Goal: Task Accomplishment & Management: Manage account settings

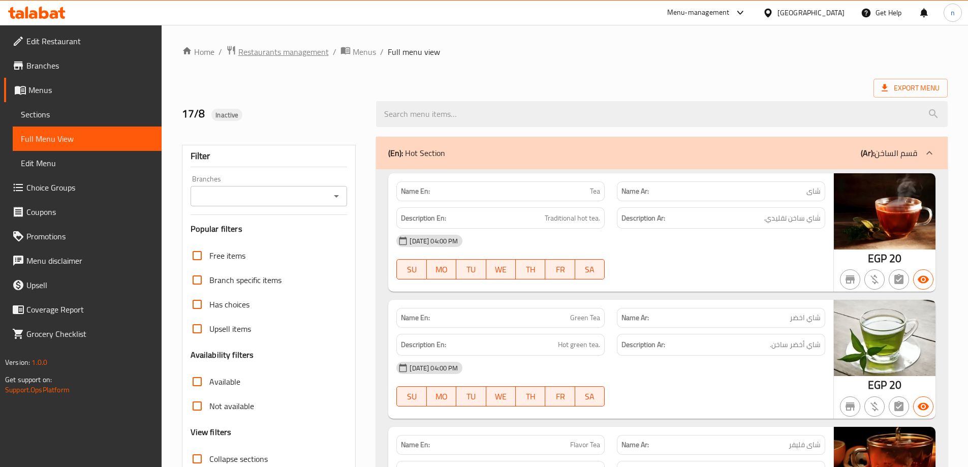
click at [315, 54] on span "Restaurants management" at bounding box center [283, 52] width 90 height 12
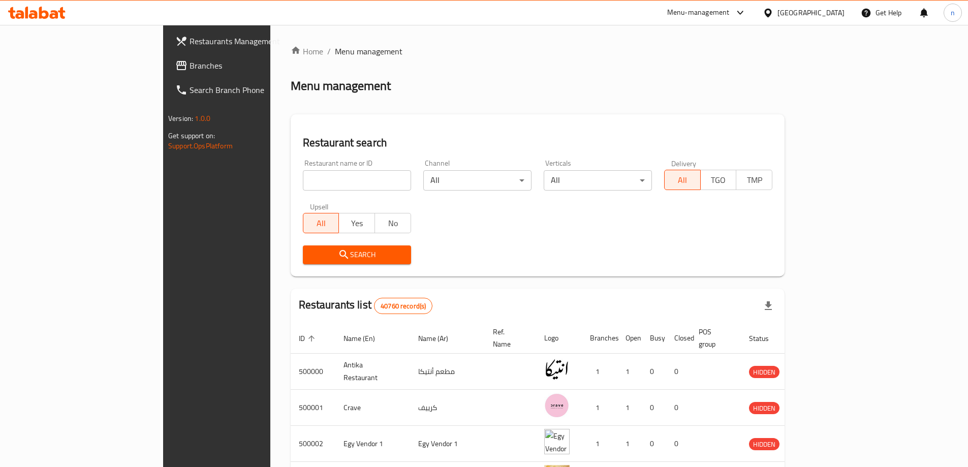
click at [771, 11] on icon at bounding box center [767, 12] width 7 height 9
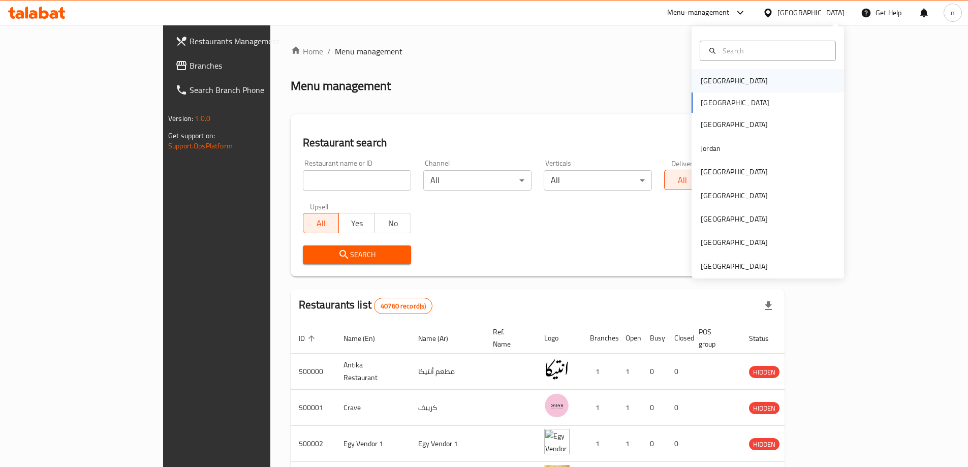
click at [720, 82] on div "[GEOGRAPHIC_DATA]" at bounding box center [733, 80] width 83 height 23
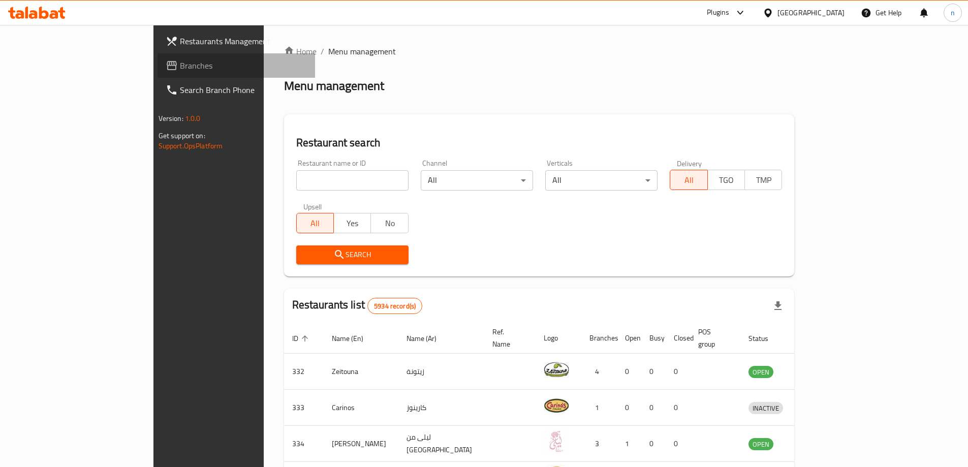
click at [180, 62] on span "Branches" at bounding box center [243, 65] width 127 height 12
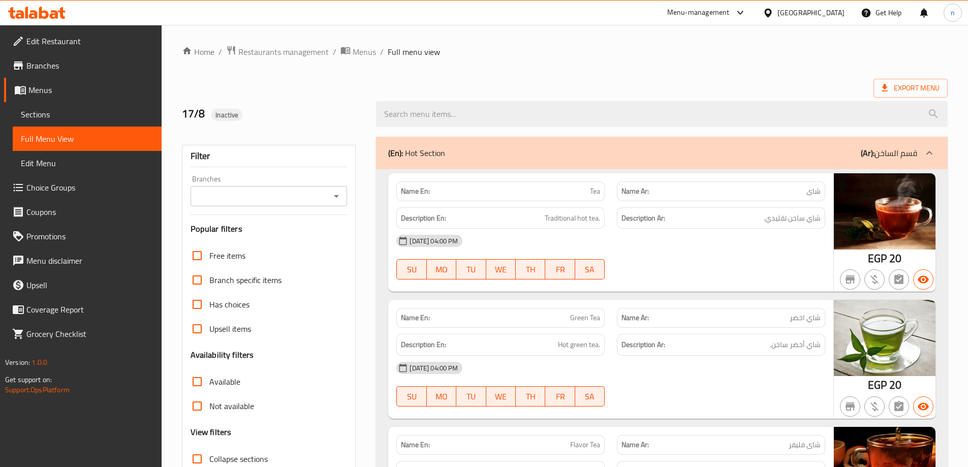
click at [829, 7] on div "Egypt" at bounding box center [810, 12] width 67 height 11
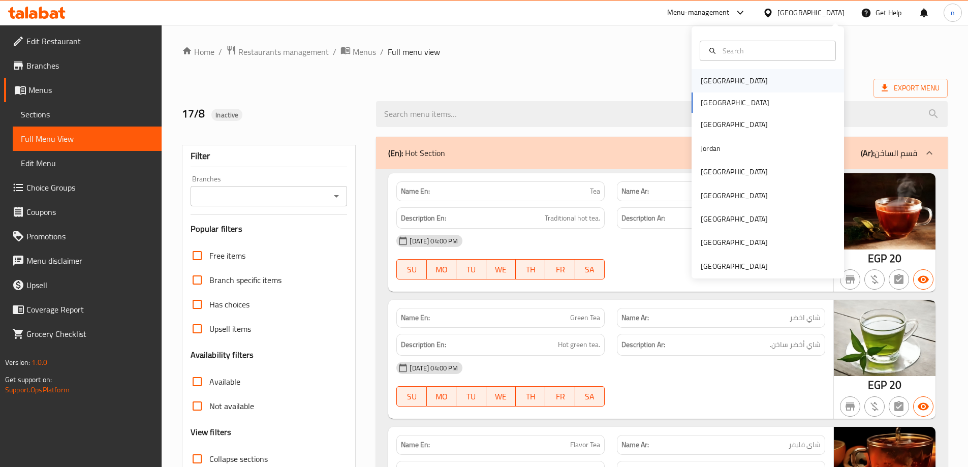
click at [712, 82] on div "[GEOGRAPHIC_DATA]" at bounding box center [733, 80] width 67 height 11
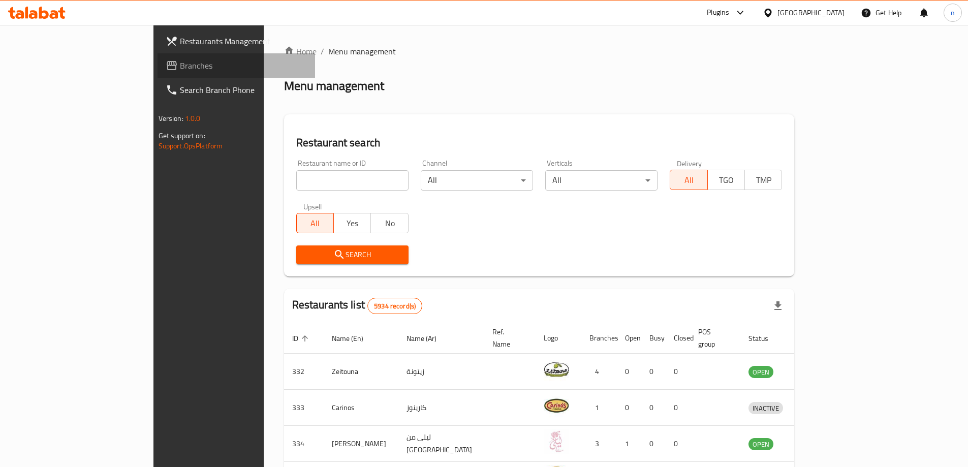
click at [180, 66] on span "Branches" at bounding box center [243, 65] width 127 height 12
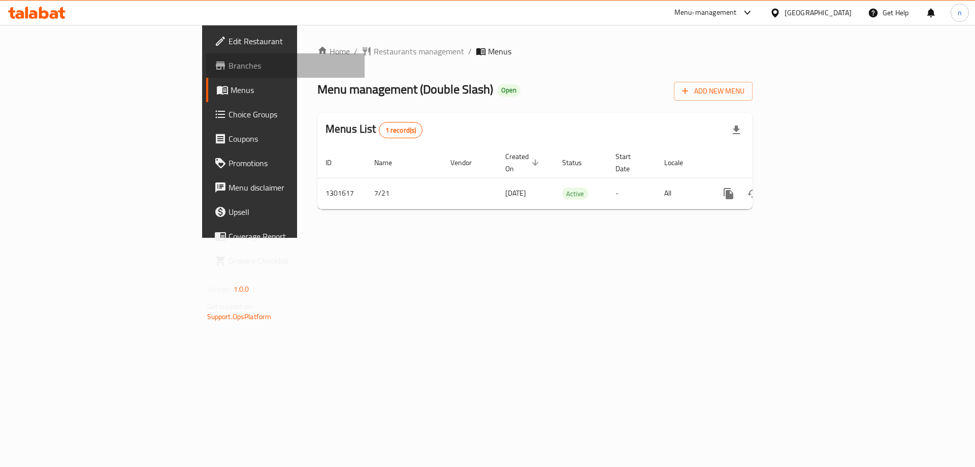
click at [229, 67] on span "Branches" at bounding box center [293, 65] width 128 height 12
click at [229, 68] on span "Branches" at bounding box center [293, 65] width 128 height 12
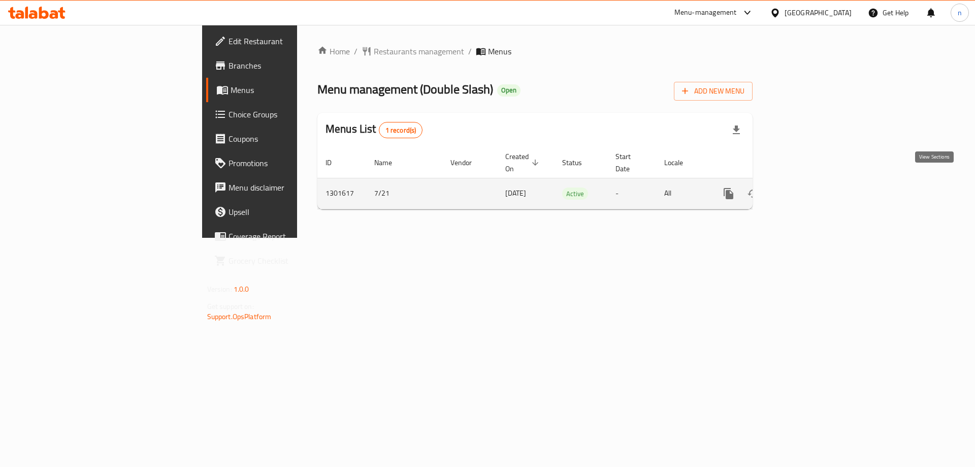
click at [814, 185] on link "enhanced table" at bounding box center [802, 193] width 24 height 24
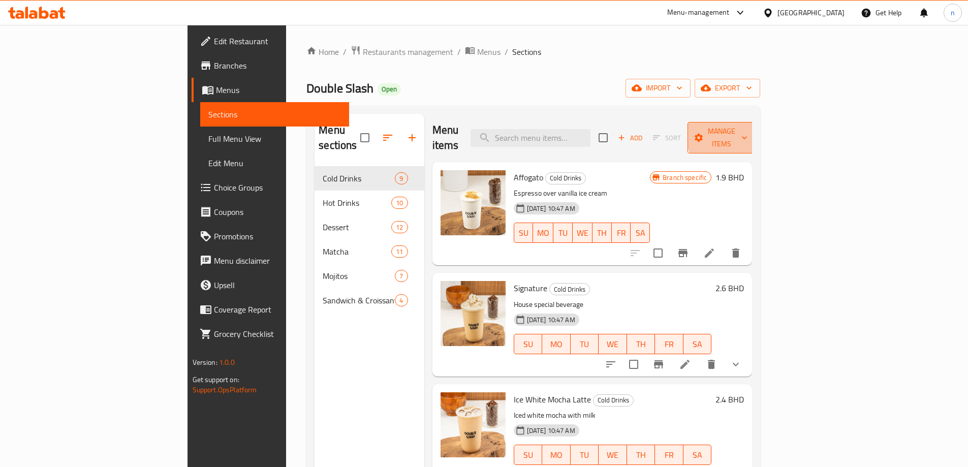
click at [747, 133] on span "Manage items" at bounding box center [721, 137] width 52 height 25
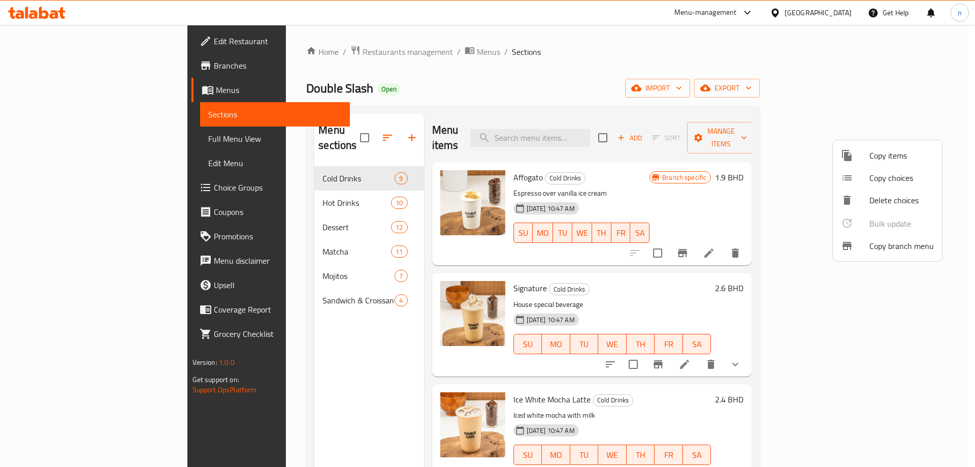
click at [891, 246] on span "Copy branch menu" at bounding box center [901, 246] width 65 height 12
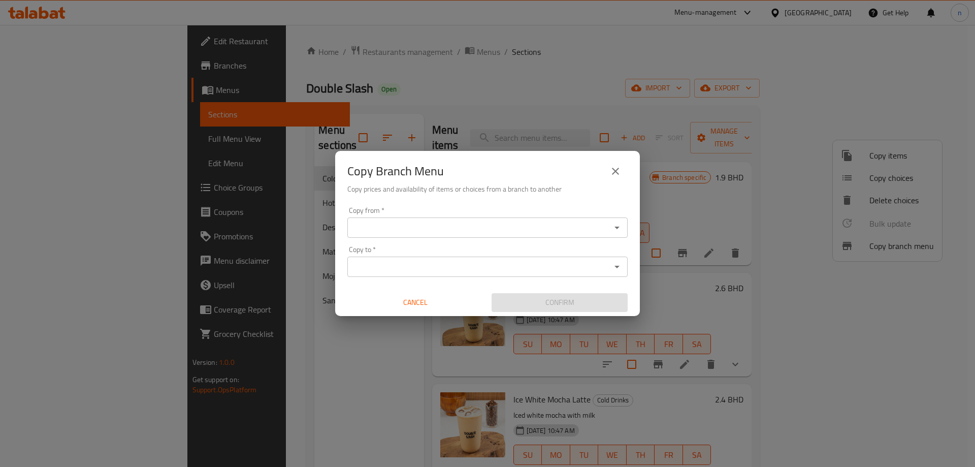
click at [395, 224] on input "Copy from   *" at bounding box center [478, 227] width 257 height 14
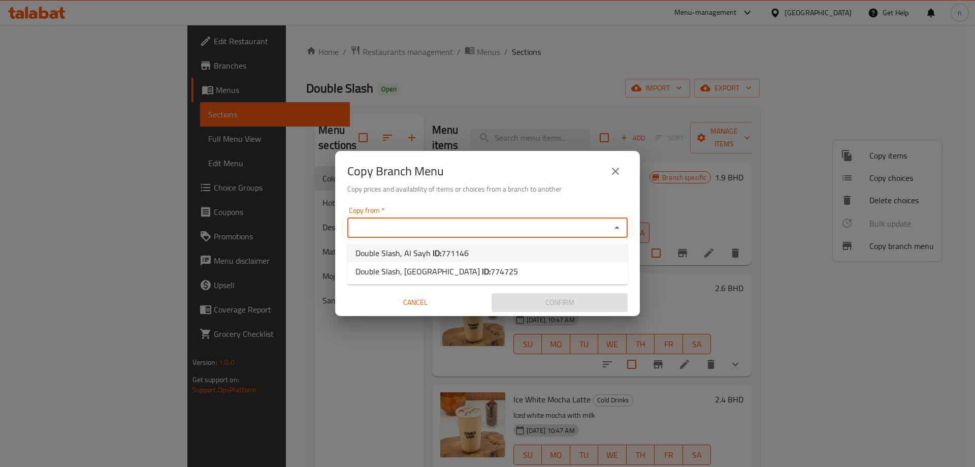
click at [442, 253] on span "771146" at bounding box center [454, 252] width 27 height 15
type input "Double Slash, Al Sayh"
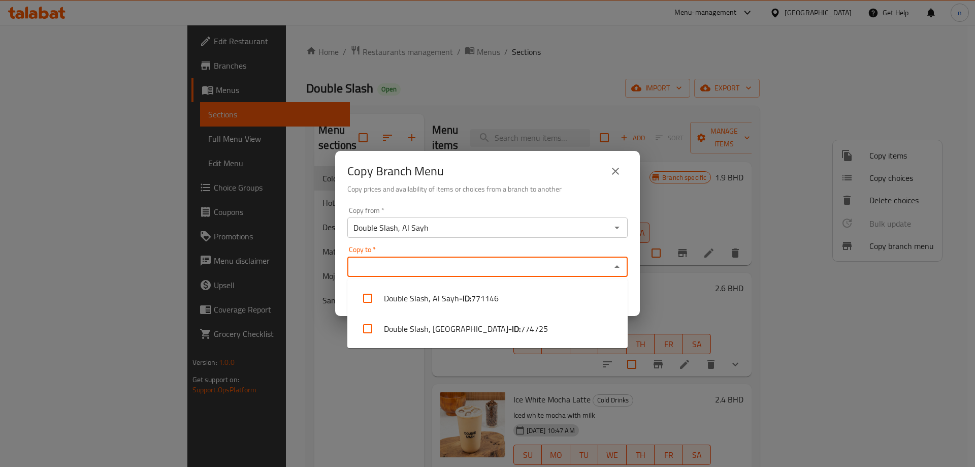
click at [413, 266] on input "Copy to   *" at bounding box center [478, 267] width 257 height 14
click at [437, 334] on li "Double Slash, West Riffa - ID: 774725" at bounding box center [487, 328] width 280 height 30
checkbox input "true"
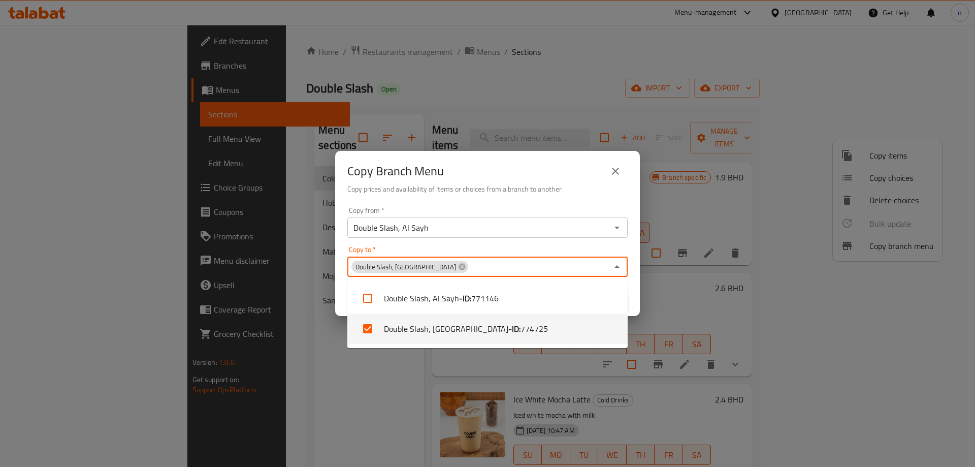
click at [634, 284] on div "Copy from   * Double Slash, Al Sayh Copy from * Copy to   * Double Slash, West …" at bounding box center [487, 259] width 305 height 113
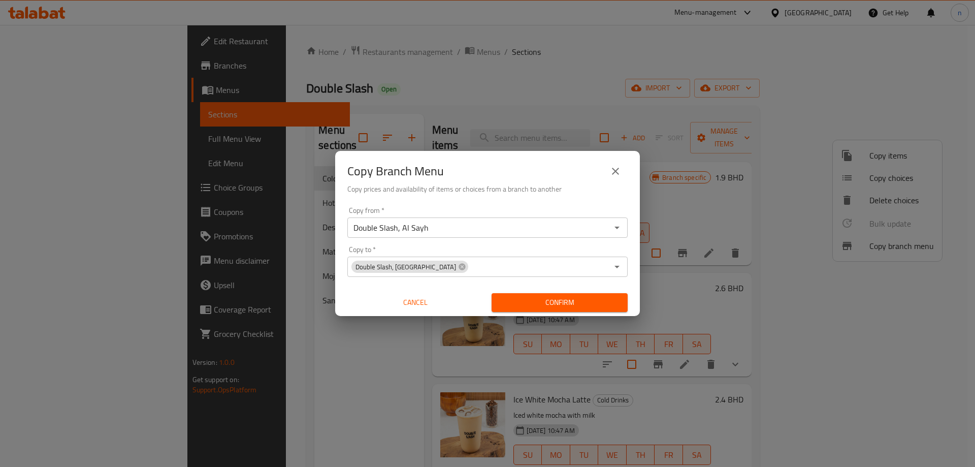
click at [602, 233] on input "Double Slash, Al Sayh" at bounding box center [478, 227] width 257 height 14
click at [618, 228] on icon "Open" at bounding box center [617, 228] width 5 height 3
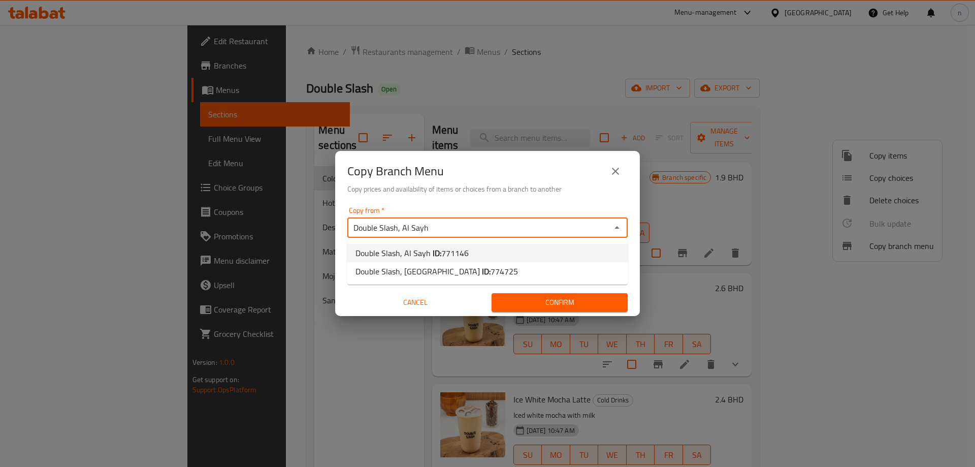
click at [630, 207] on div "Copy from   * Double Slash, Al Sayh Copy from * Copy to   * Double Slash, West …" at bounding box center [487, 259] width 305 height 113
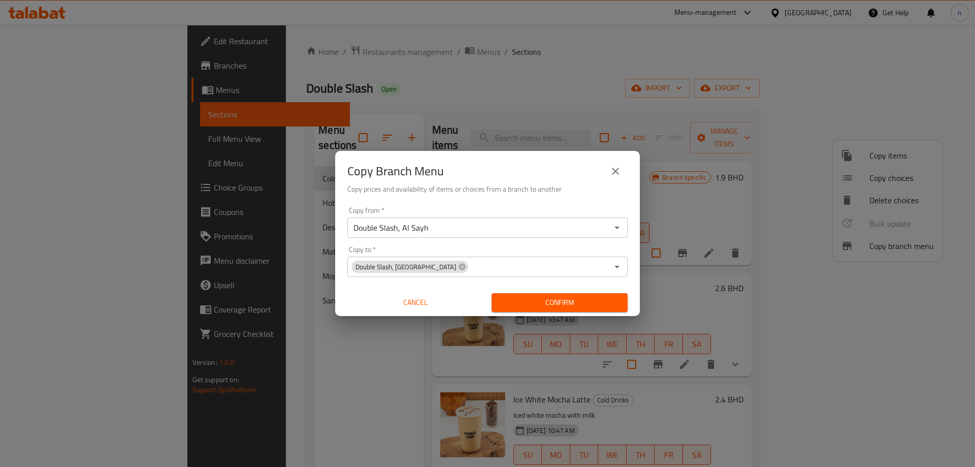
click at [616, 270] on icon "Open" at bounding box center [617, 267] width 12 height 12
click at [635, 246] on div "Copy from   * Double Slash, Al Sayh Copy from * Copy to   * Double Slash, West …" at bounding box center [487, 259] width 305 height 113
click at [543, 300] on span "Confirm" at bounding box center [560, 302] width 120 height 13
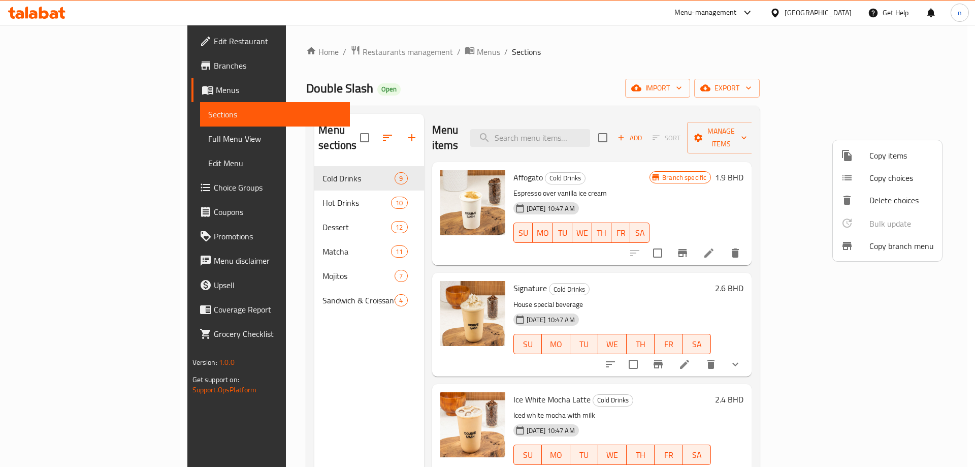
click at [39, 140] on div at bounding box center [487, 233] width 975 height 467
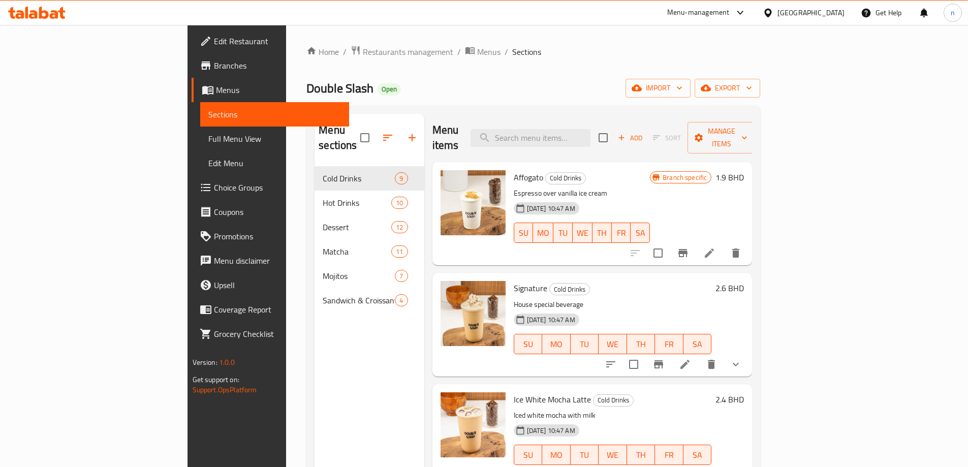
click at [208, 143] on span "Full Menu View" at bounding box center [274, 139] width 133 height 12
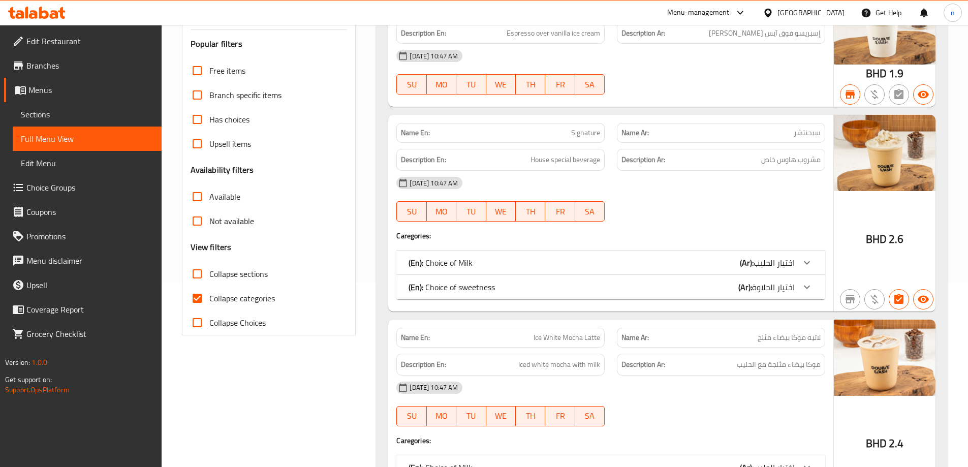
scroll to position [203, 0]
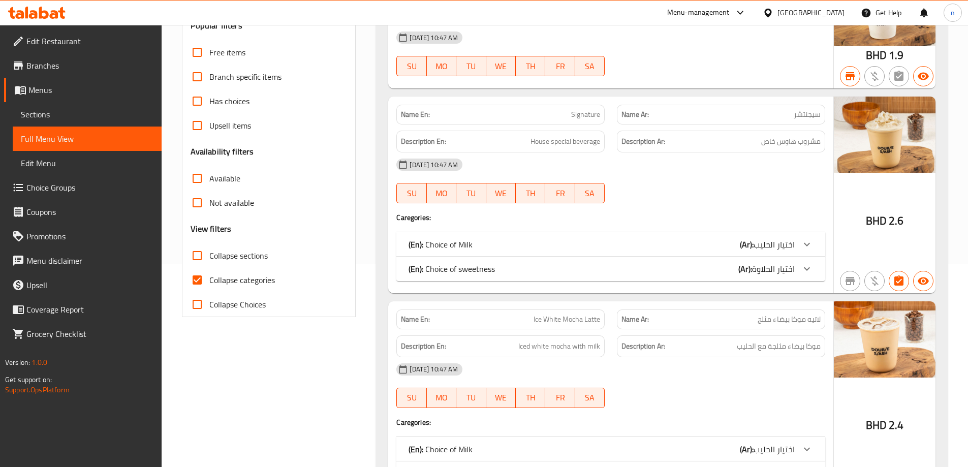
click at [216, 278] on span "Collapse categories" at bounding box center [242, 280] width 66 height 12
click at [209, 278] on input "Collapse categories" at bounding box center [197, 280] width 24 height 24
checkbox input "false"
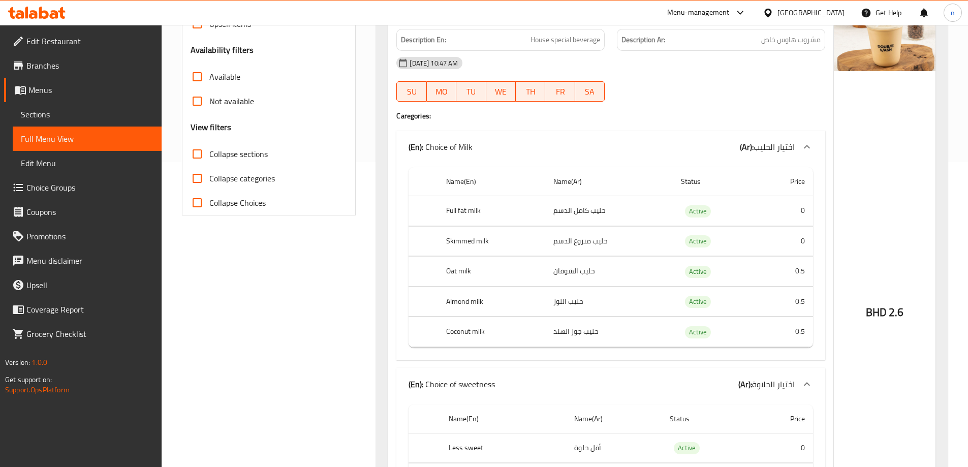
scroll to position [51, 0]
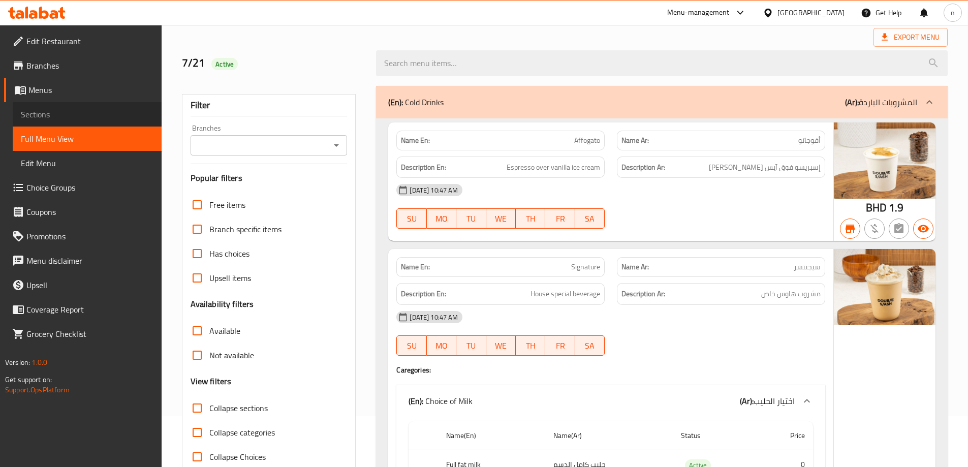
click at [37, 113] on span "Sections" at bounding box center [87, 114] width 133 height 12
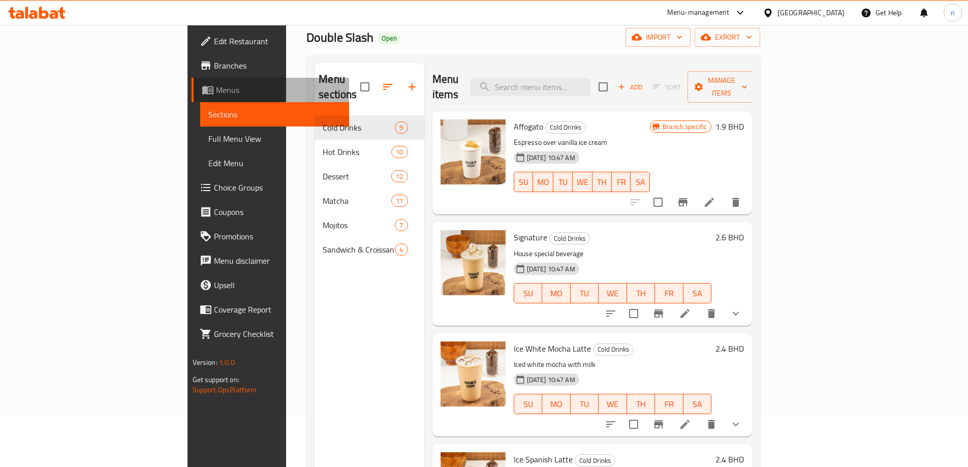
click at [216, 85] on span "Menus" at bounding box center [278, 90] width 125 height 12
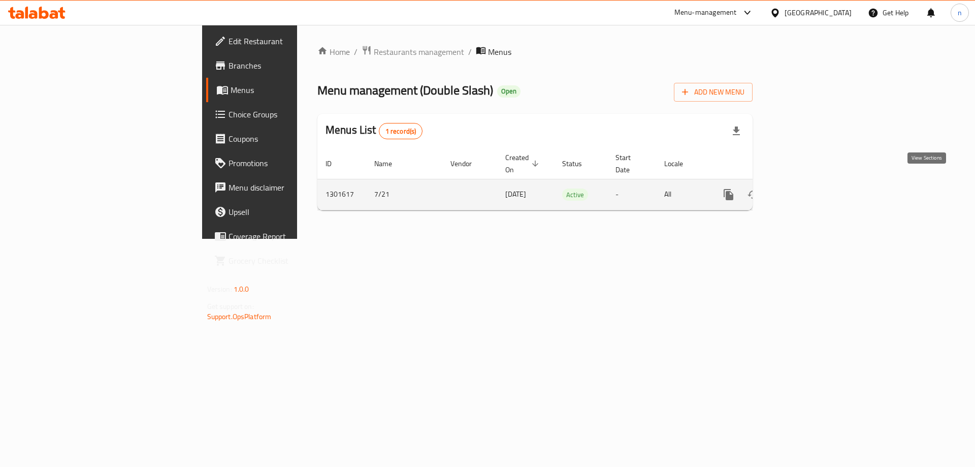
click at [814, 183] on link "enhanced table" at bounding box center [802, 194] width 24 height 24
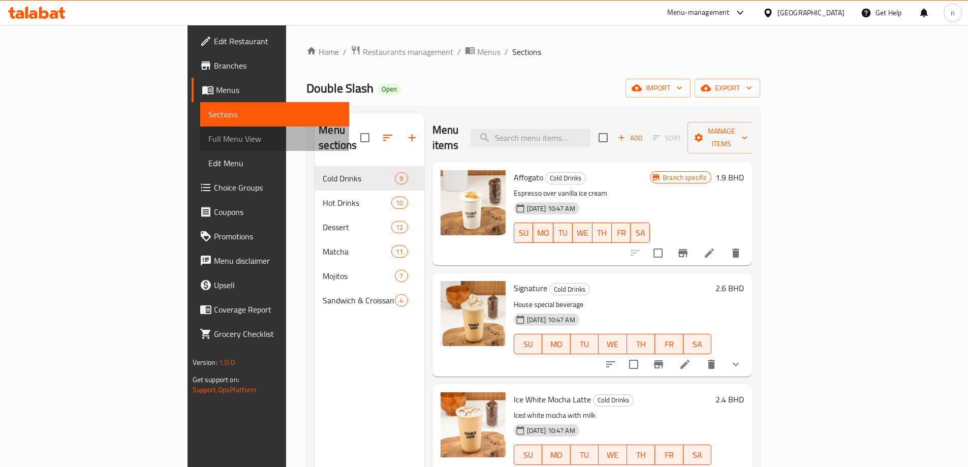
click at [208, 137] on span "Full Menu View" at bounding box center [274, 139] width 133 height 12
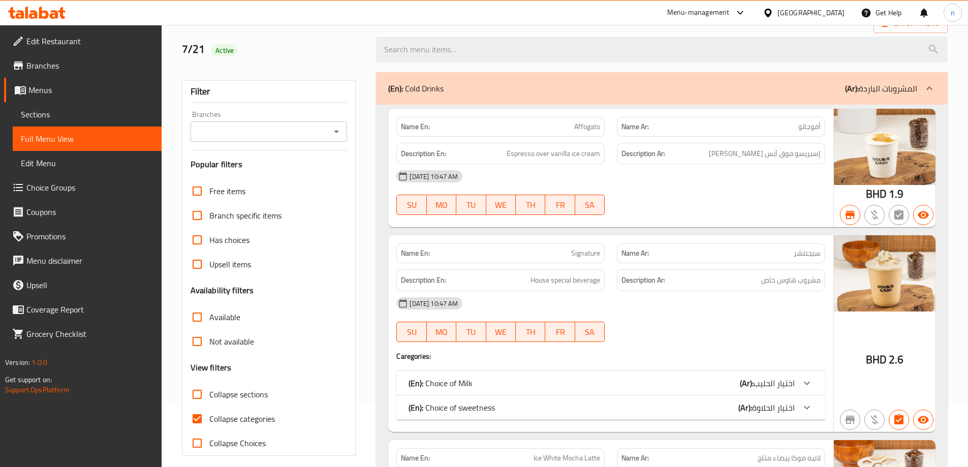
scroll to position [203, 0]
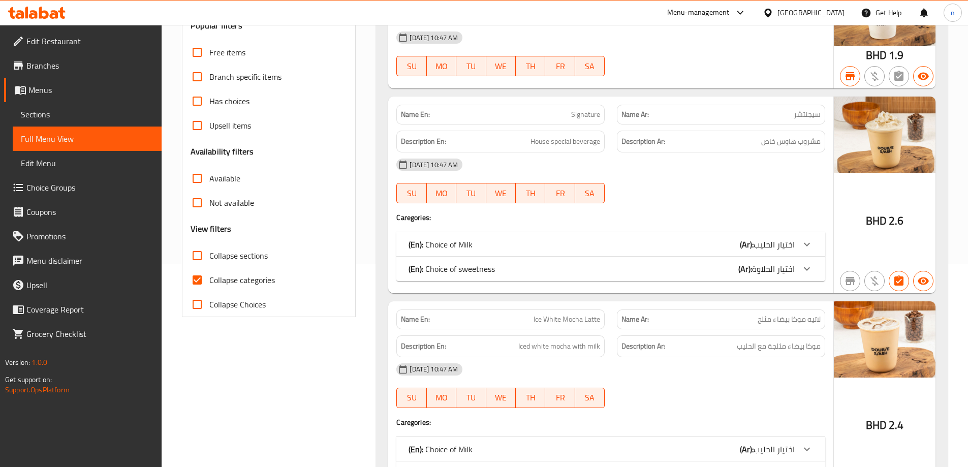
drag, startPoint x: 197, startPoint y: 278, endPoint x: 421, endPoint y: 294, distance: 224.6
click at [197, 278] on input "Collapse categories" at bounding box center [197, 280] width 24 height 24
checkbox input "false"
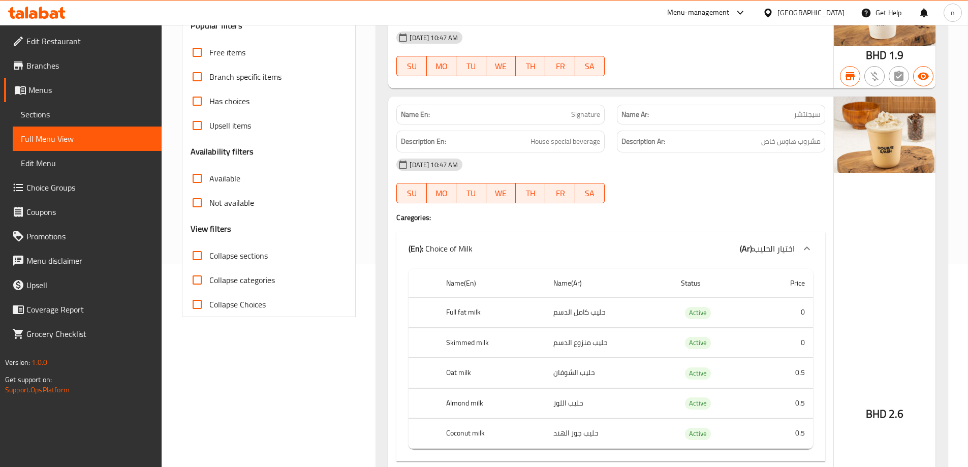
scroll to position [102, 0]
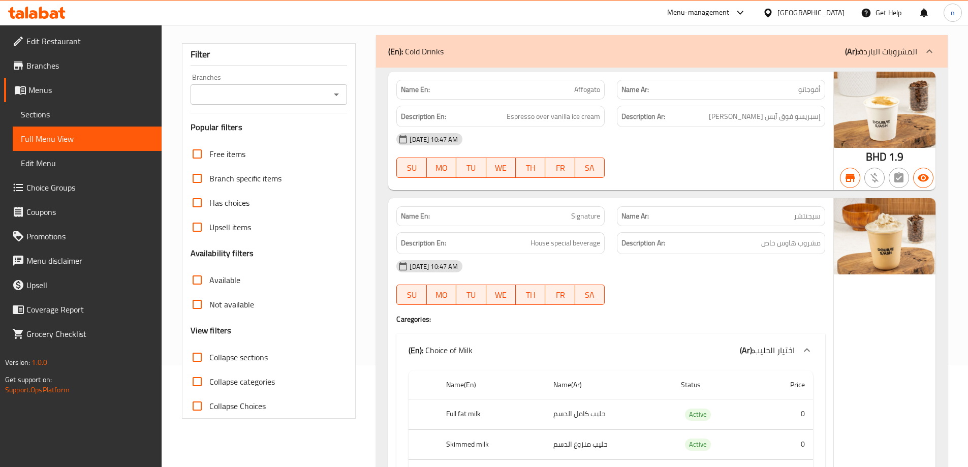
click at [199, 302] on input "Not available" at bounding box center [197, 304] width 24 height 24
checkbox input "true"
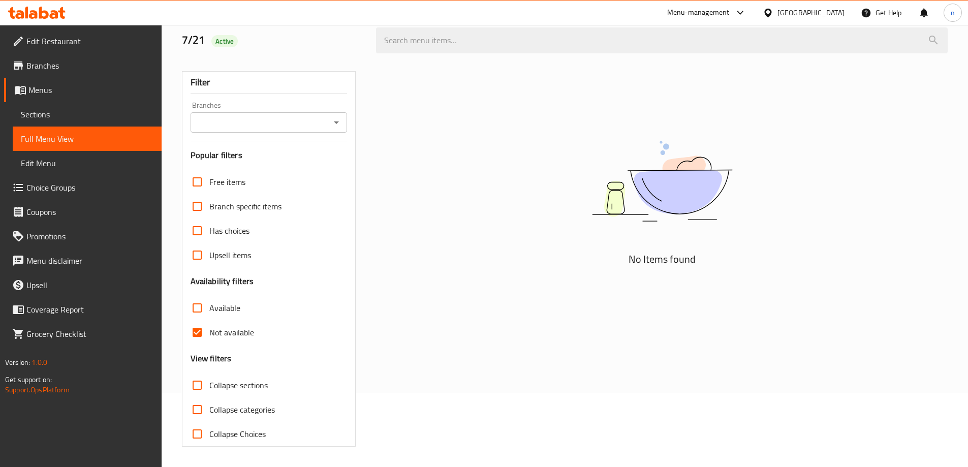
scroll to position [74, 0]
click at [203, 306] on input "Available" at bounding box center [197, 308] width 24 height 24
checkbox input "true"
click at [199, 332] on input "Not available" at bounding box center [197, 332] width 24 height 24
checkbox input "false"
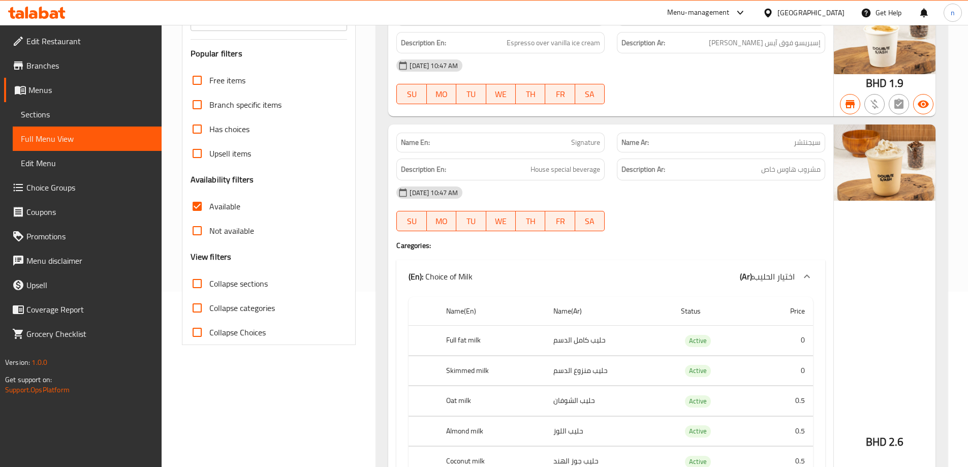
scroll to position [0, 0]
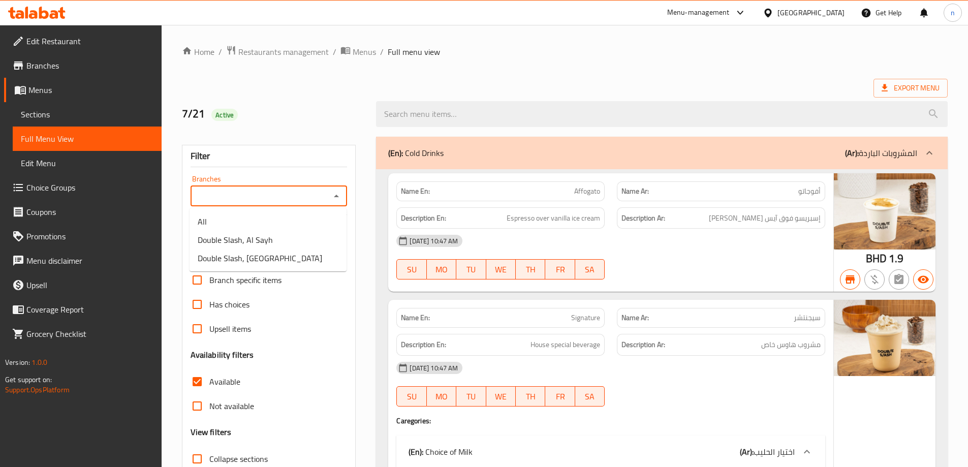
click at [277, 194] on input "Branches" at bounding box center [261, 196] width 134 height 14
click at [288, 241] on li "Double Slash, Al Sayh" at bounding box center [267, 240] width 157 height 18
type input "Double Slash, Al Sayh"
click at [193, 383] on input "Available" at bounding box center [197, 381] width 24 height 24
checkbox input "false"
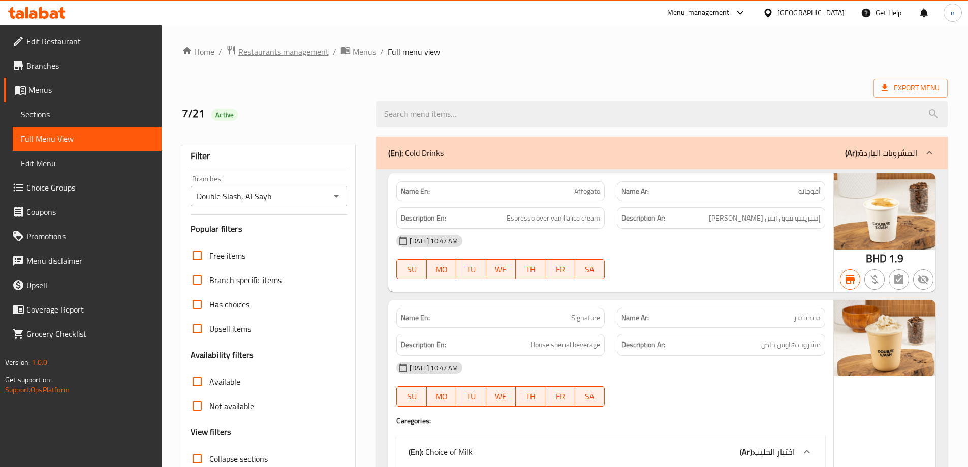
click at [265, 56] on span "Restaurants management" at bounding box center [283, 52] width 90 height 12
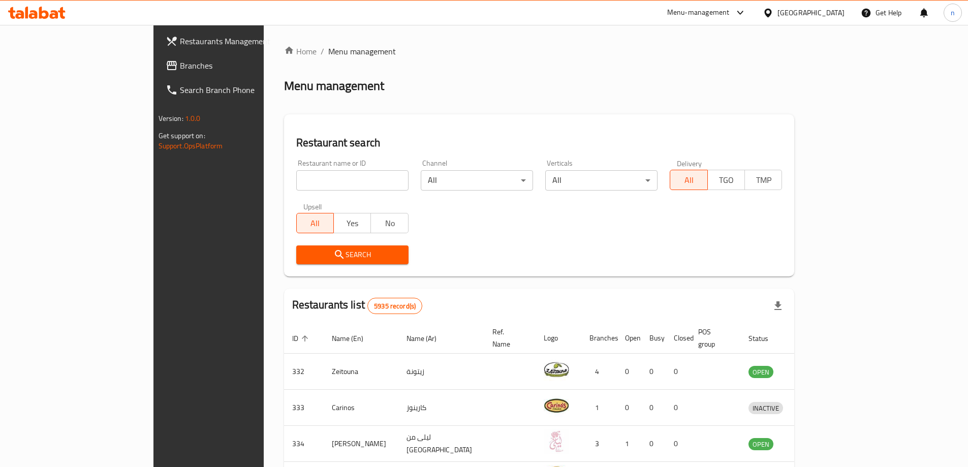
click at [773, 17] on icon at bounding box center [767, 13] width 11 height 11
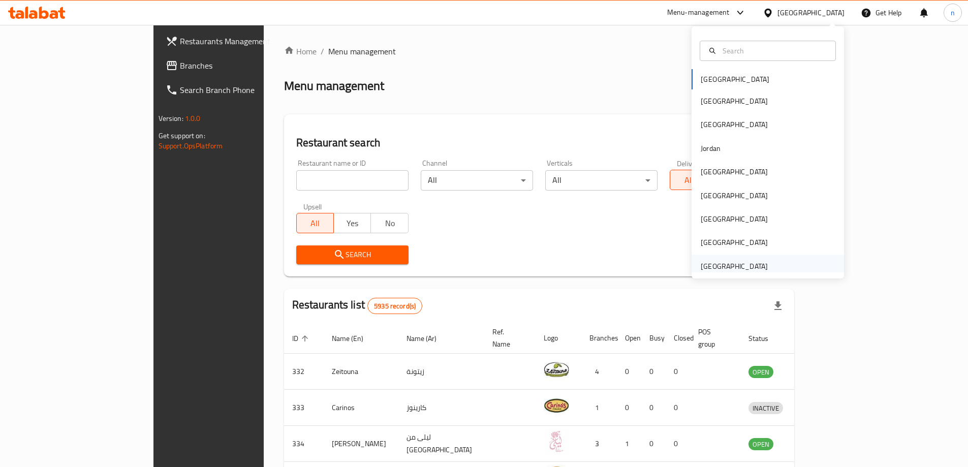
click at [744, 265] on div "United Arab Emirates" at bounding box center [733, 266] width 67 height 11
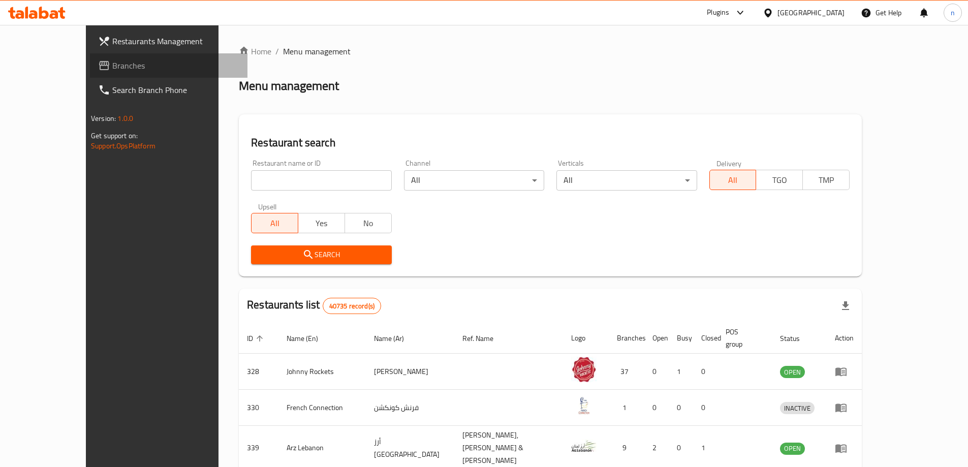
click at [112, 64] on span "Branches" at bounding box center [175, 65] width 127 height 12
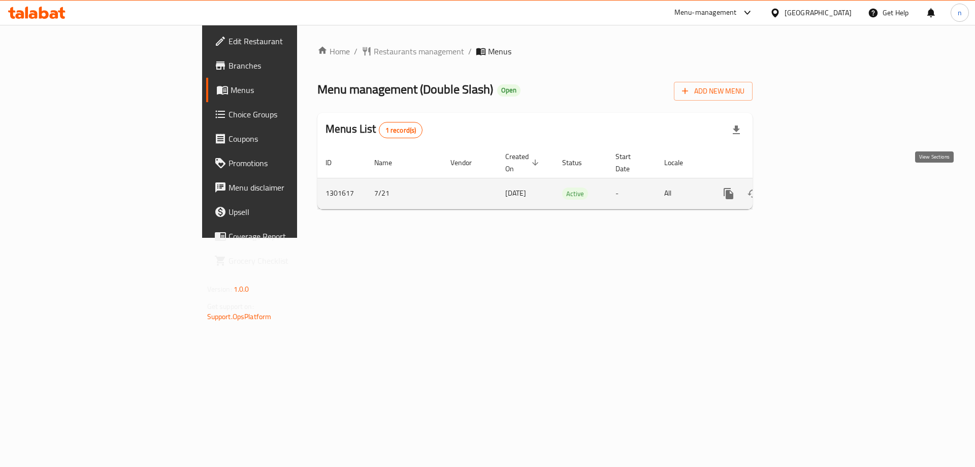
click at [814, 182] on link "enhanced table" at bounding box center [802, 193] width 24 height 24
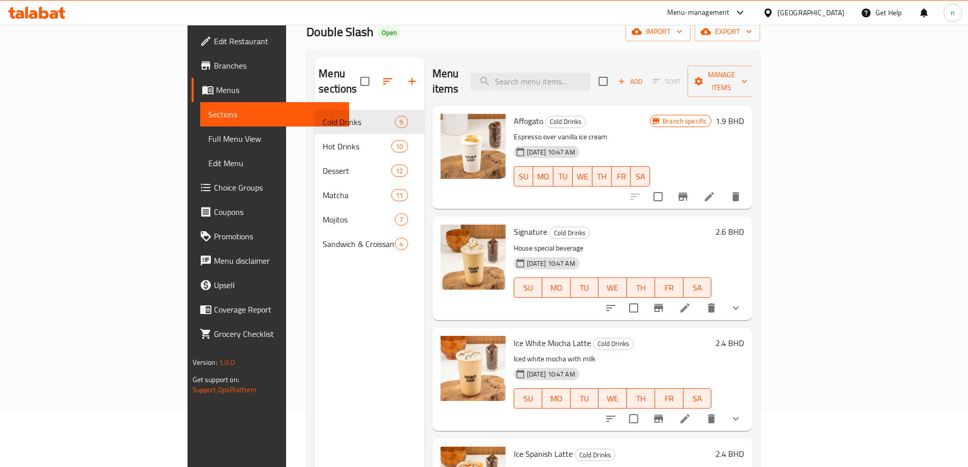
scroll to position [41, 0]
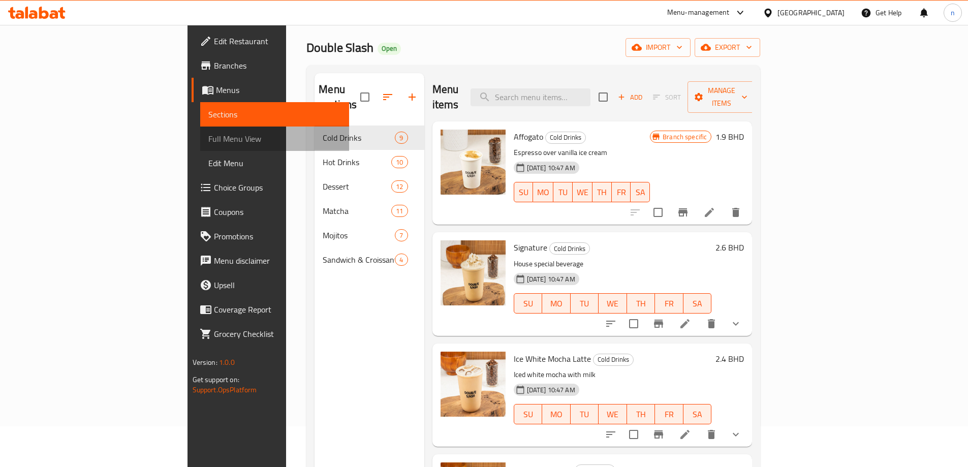
click at [208, 138] on span "Full Menu View" at bounding box center [274, 139] width 133 height 12
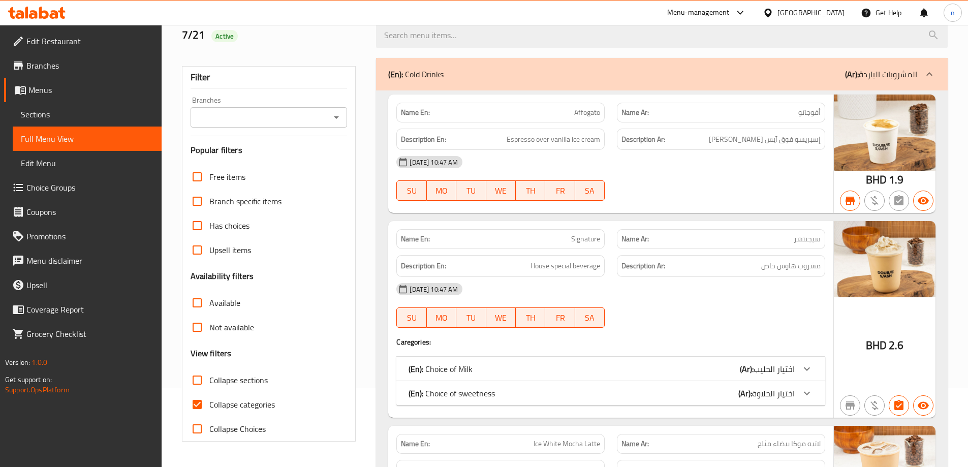
scroll to position [142, 0]
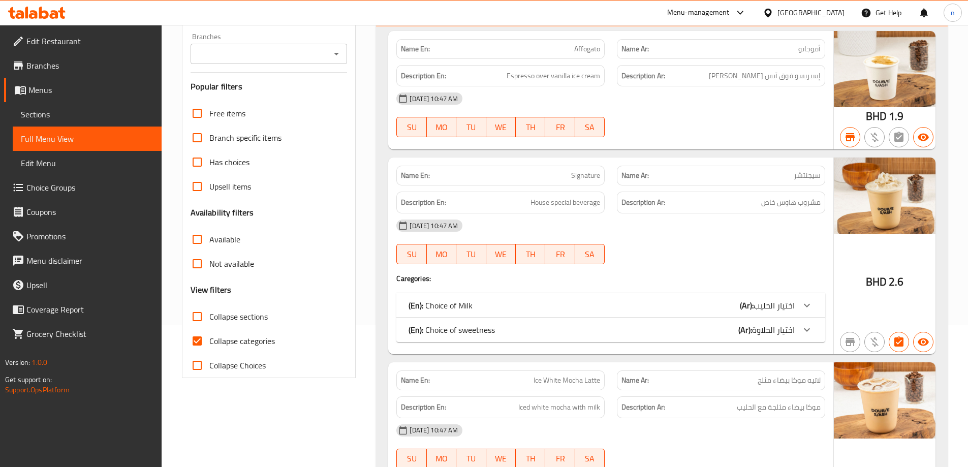
click at [194, 343] on input "Collapse categories" at bounding box center [197, 341] width 24 height 24
checkbox input "false"
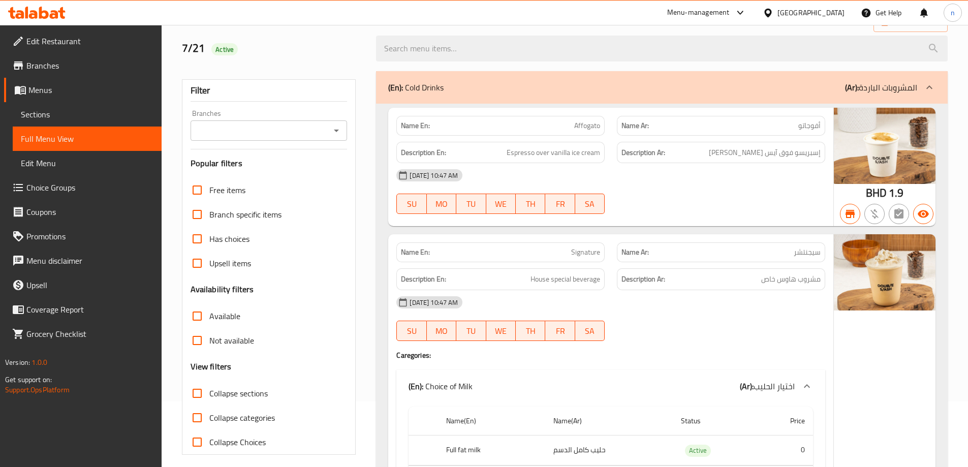
scroll to position [0, 0]
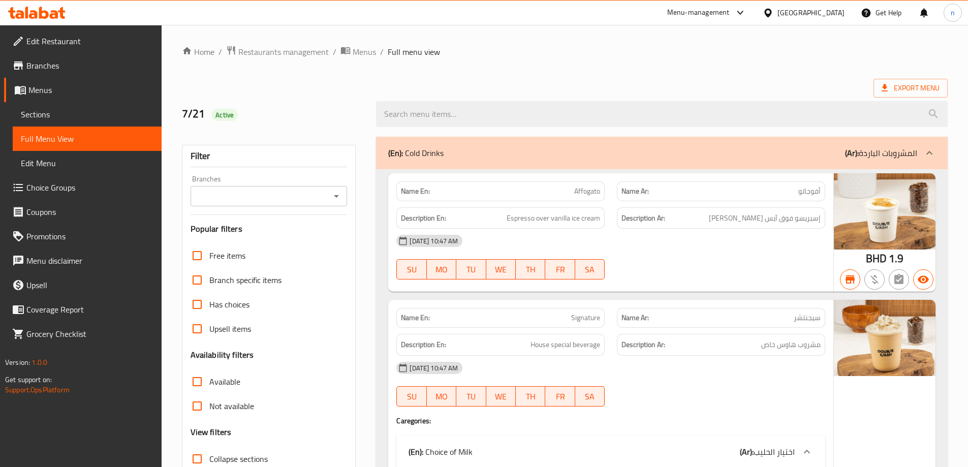
click at [44, 114] on span "Sections" at bounding box center [87, 114] width 133 height 12
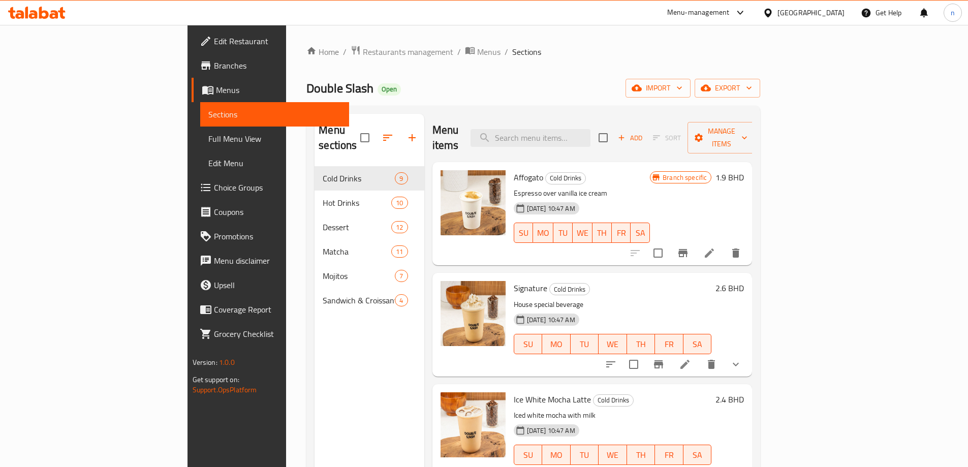
click at [216, 90] on span "Menus" at bounding box center [278, 90] width 125 height 12
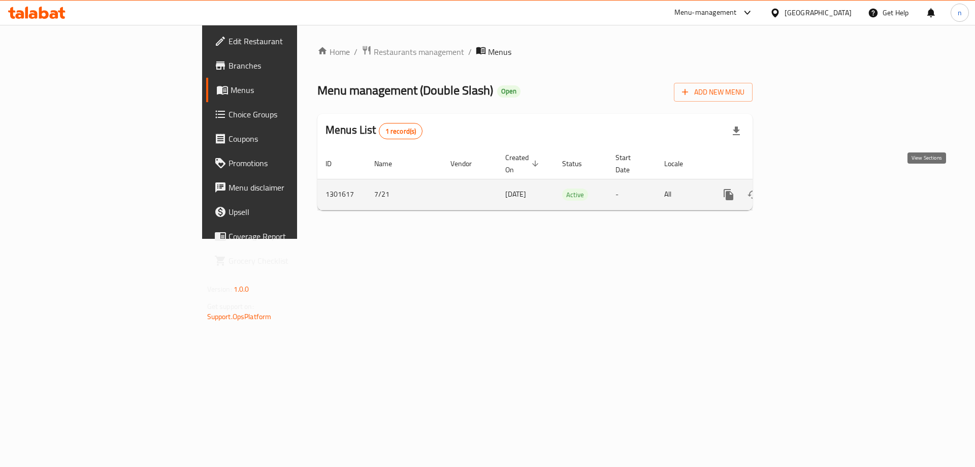
click at [814, 183] on link "enhanced table" at bounding box center [802, 194] width 24 height 24
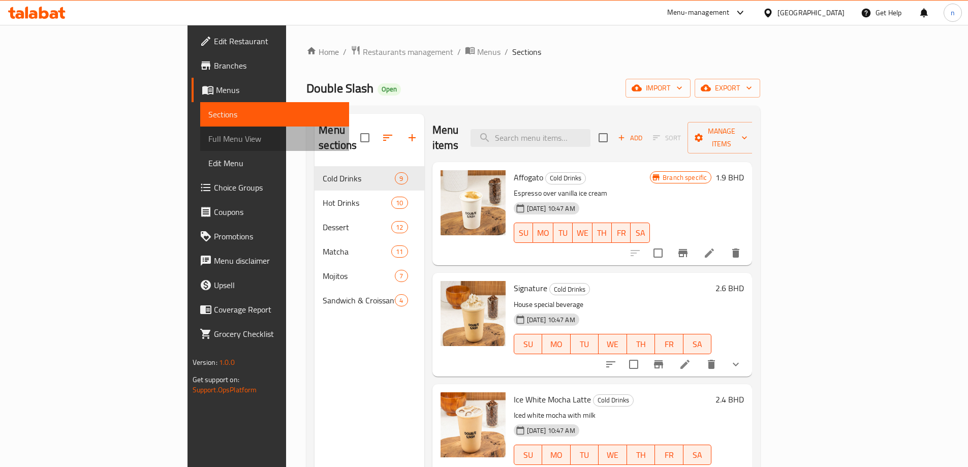
click at [208, 136] on span "Full Menu View" at bounding box center [274, 139] width 133 height 12
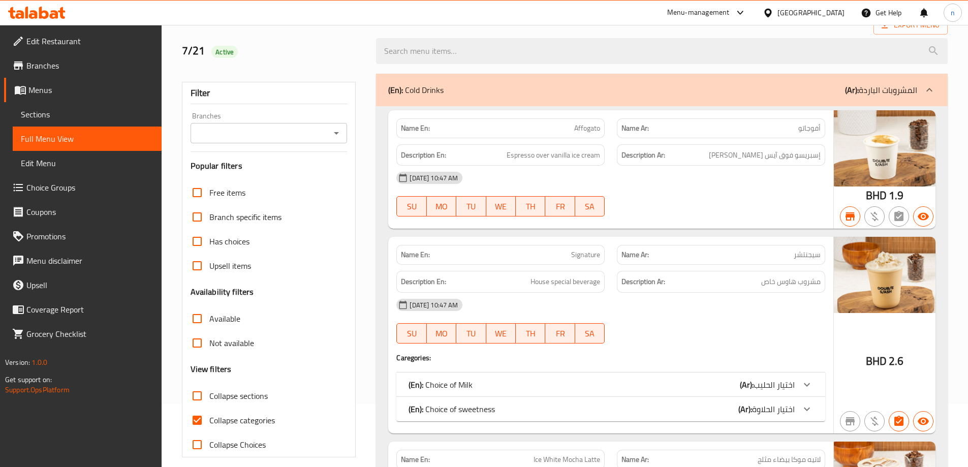
scroll to position [102, 0]
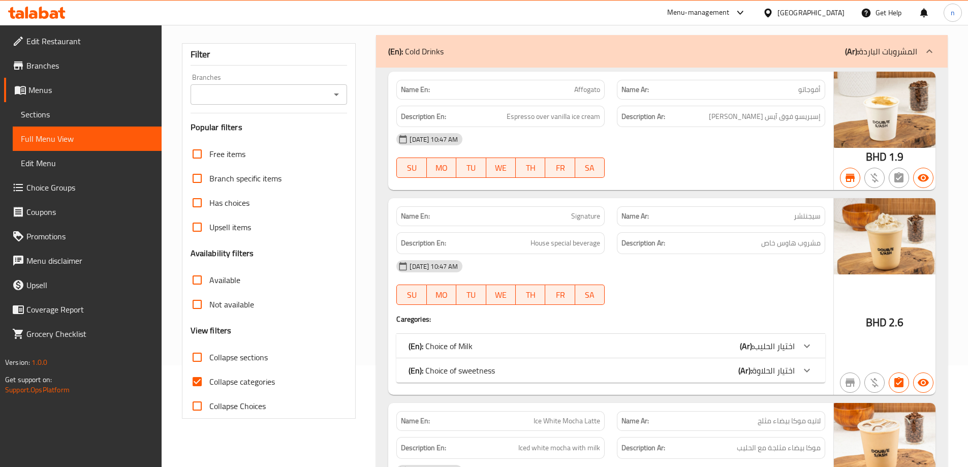
click at [199, 385] on input "Collapse categories" at bounding box center [197, 381] width 24 height 24
checkbox input "false"
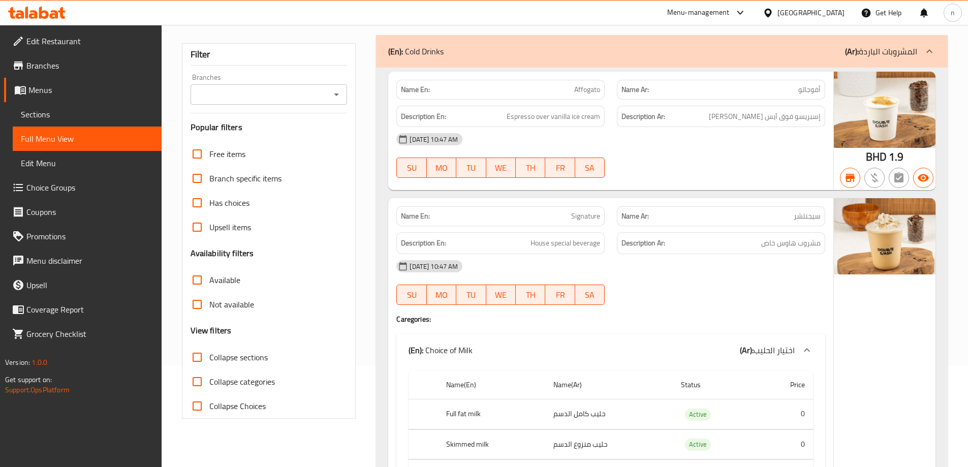
click at [206, 305] on input "Not available" at bounding box center [197, 304] width 24 height 24
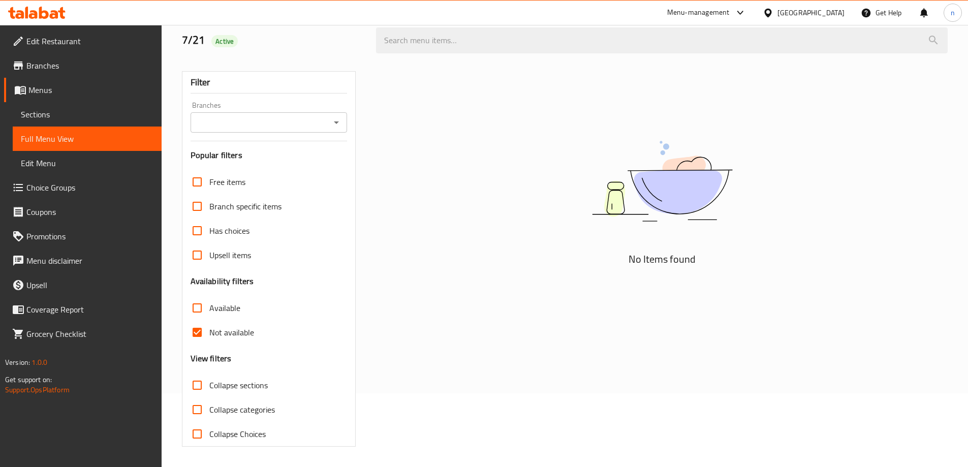
scroll to position [74, 0]
click at [196, 329] on input "Not available" at bounding box center [197, 332] width 24 height 24
checkbox input "false"
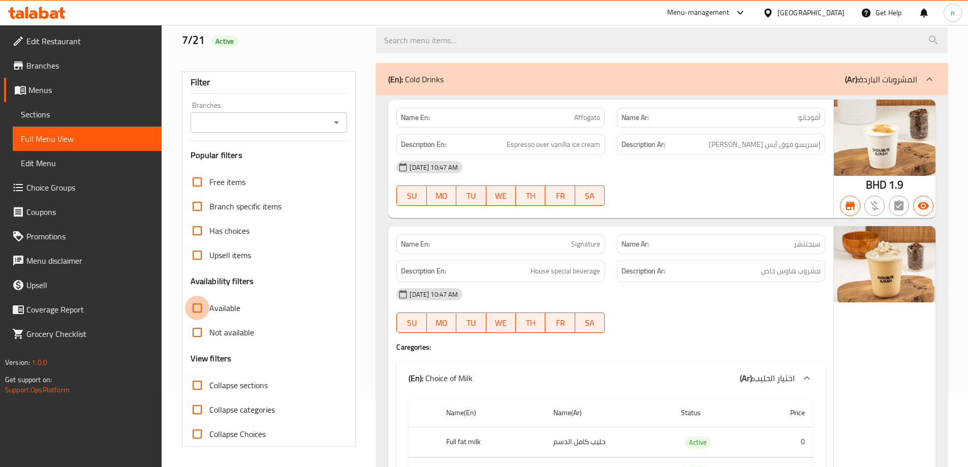
scroll to position [102, 0]
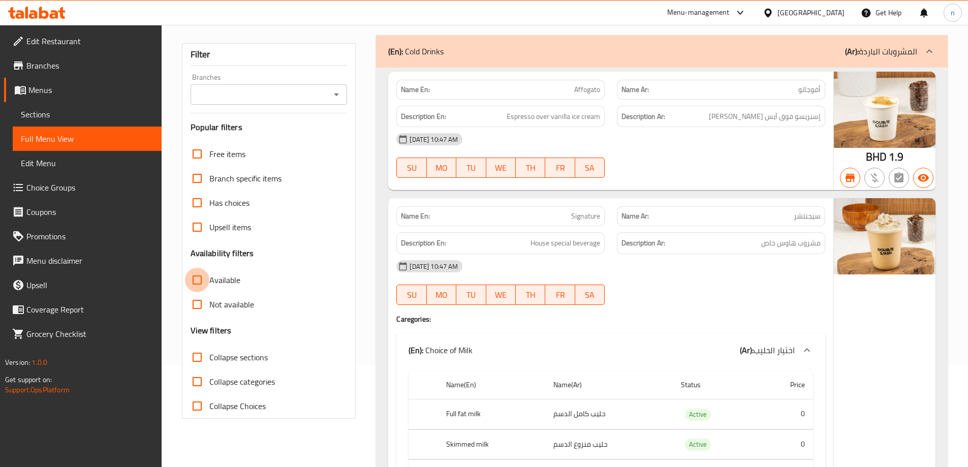
click at [195, 277] on input "Available" at bounding box center [197, 280] width 24 height 24
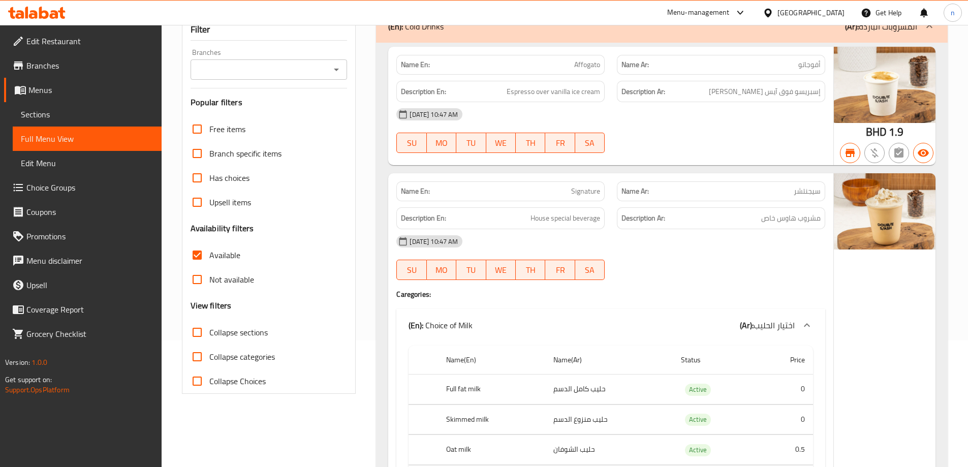
scroll to position [203, 0]
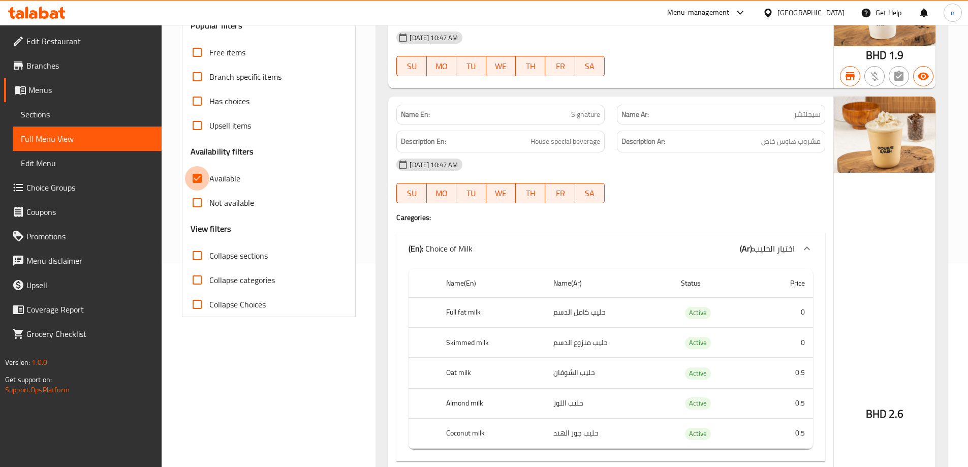
click at [198, 179] on input "Available" at bounding box center [197, 178] width 24 height 24
checkbox input "false"
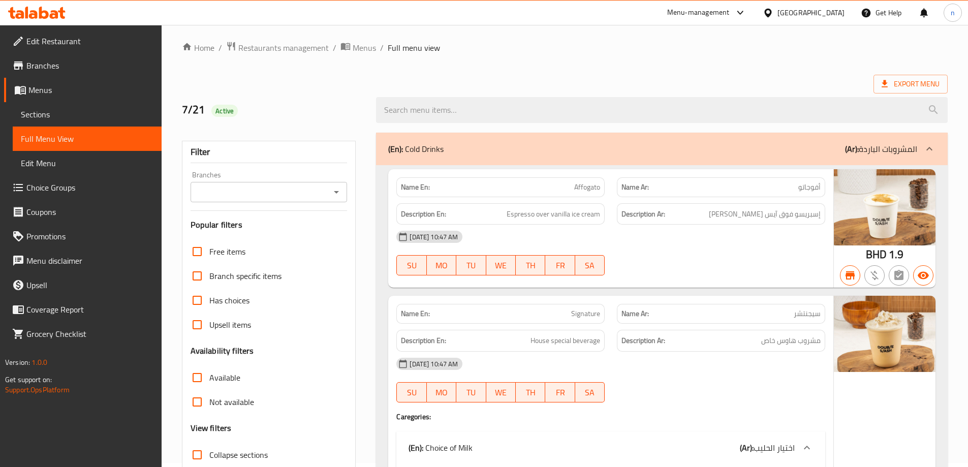
scroll to position [0, 0]
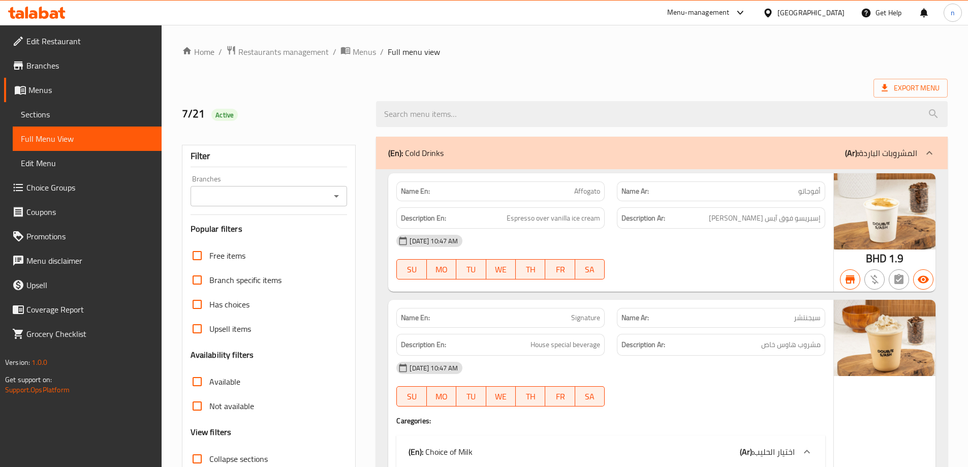
click at [298, 196] on input "Branches" at bounding box center [261, 196] width 134 height 14
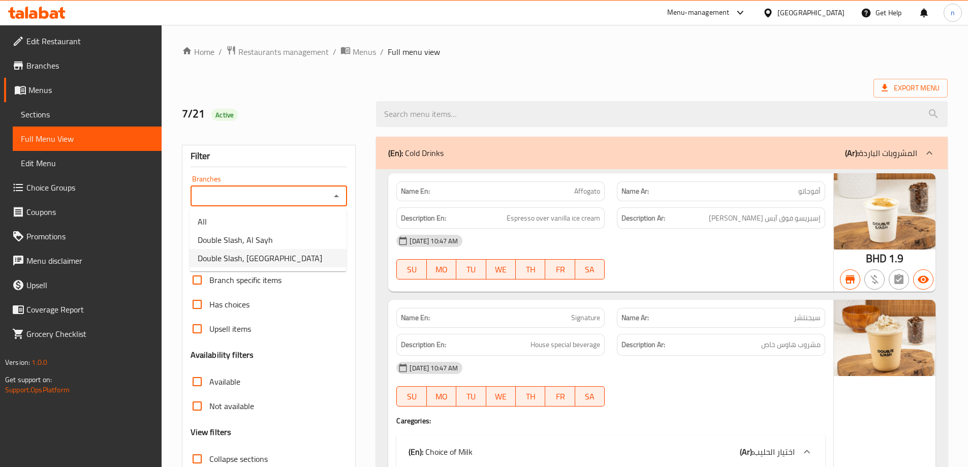
click at [278, 259] on span "Double Slash, West Riffa" at bounding box center [260, 258] width 124 height 12
type input "Double Slash, West Riffa"
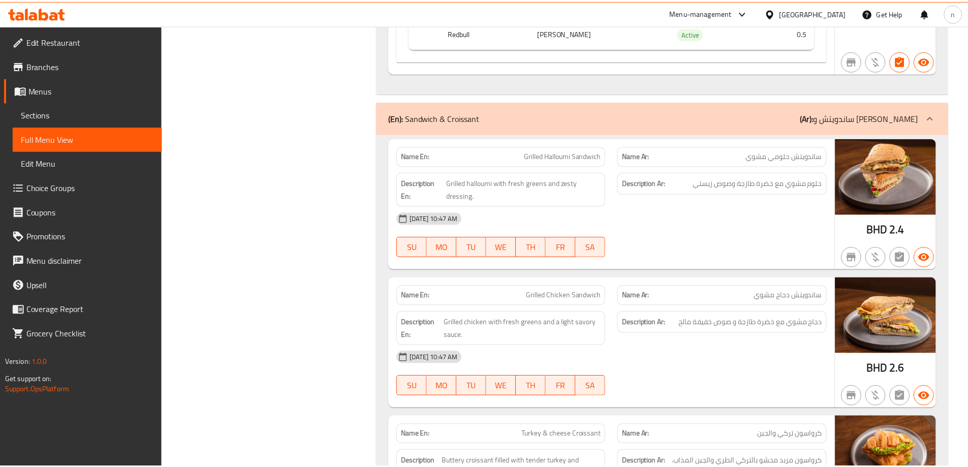
scroll to position [17764, 0]
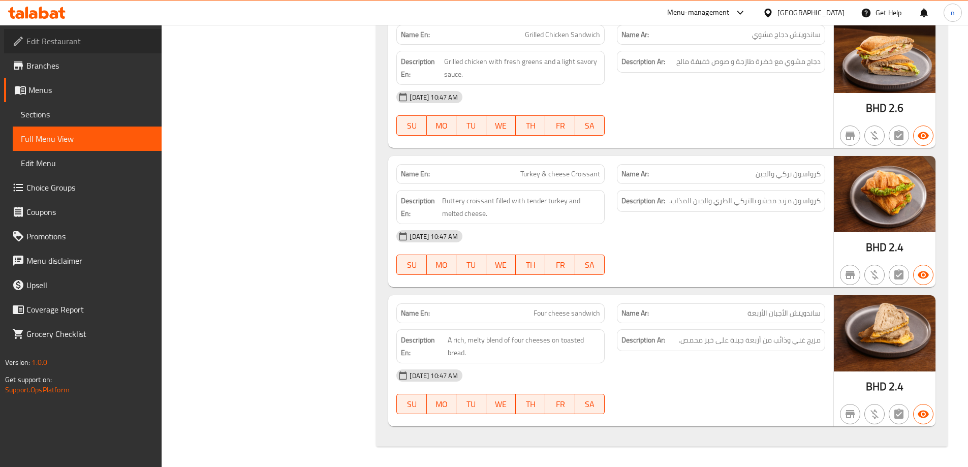
click at [55, 36] on span "Edit Restaurant" at bounding box center [89, 41] width 127 height 12
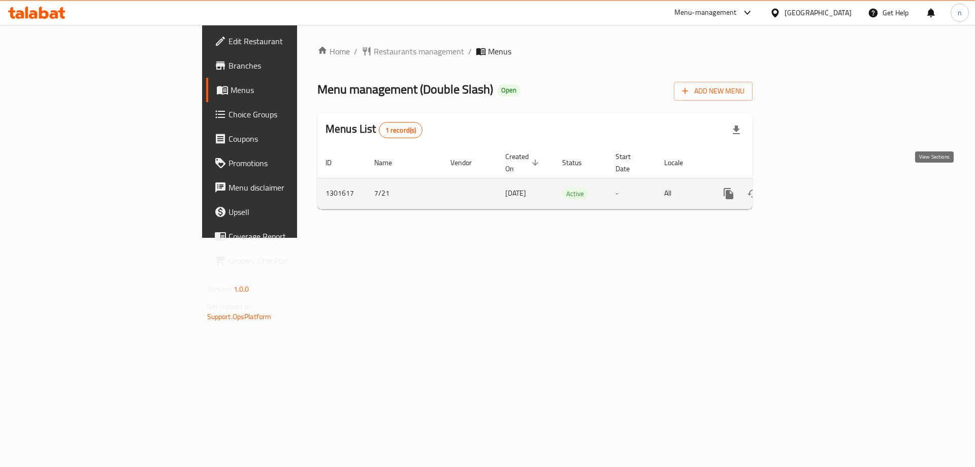
click at [808, 187] on icon "enhanced table" at bounding box center [802, 193] width 12 height 12
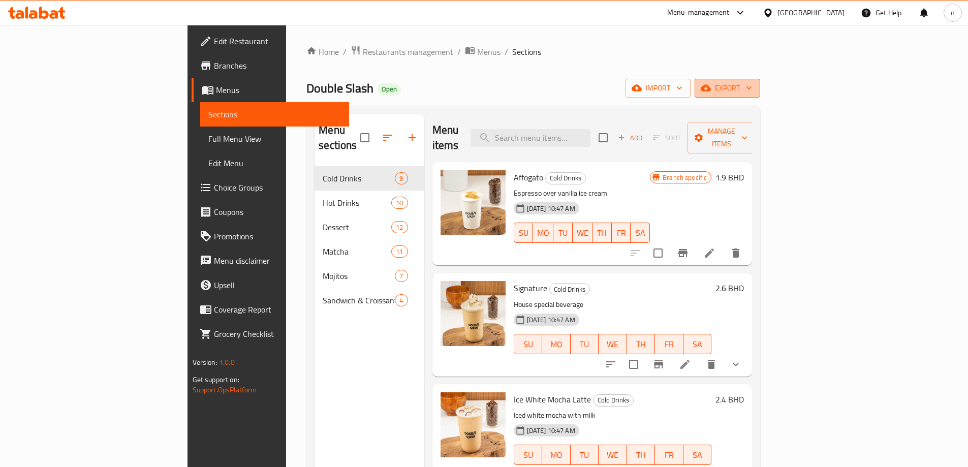
click at [752, 90] on span "export" at bounding box center [726, 88] width 49 height 13
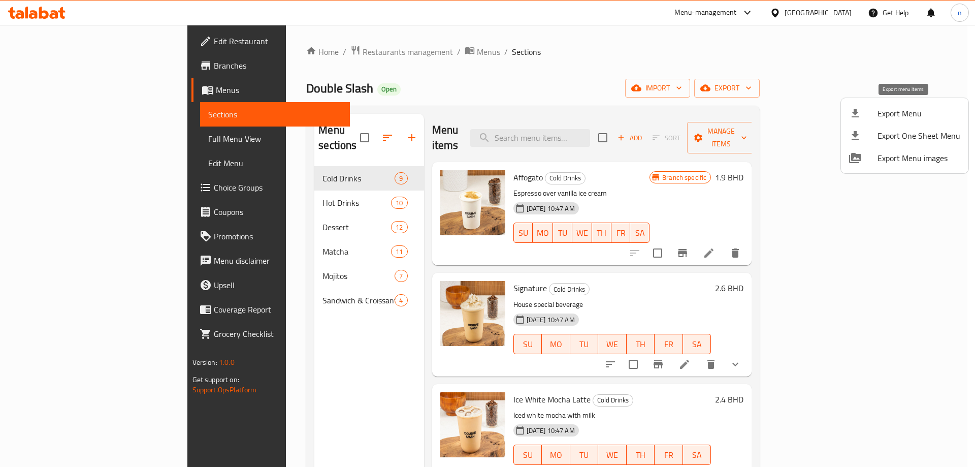
click at [912, 114] on span "Export Menu" at bounding box center [919, 113] width 83 height 12
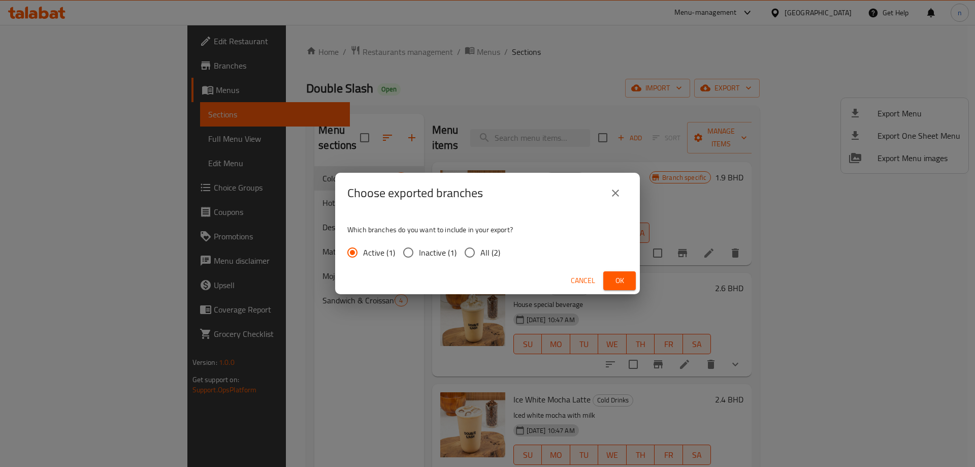
click at [486, 256] on span "All (2)" at bounding box center [490, 252] width 20 height 12
click at [480, 256] on input "All (2)" at bounding box center [469, 252] width 21 height 21
radio input "true"
click at [621, 277] on span "Ok" at bounding box center [619, 280] width 16 height 13
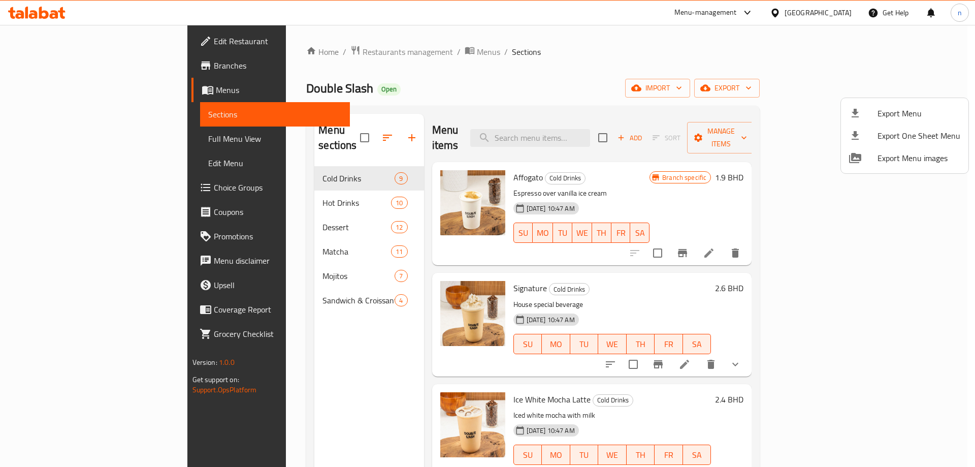
click at [606, 73] on div at bounding box center [487, 233] width 975 height 467
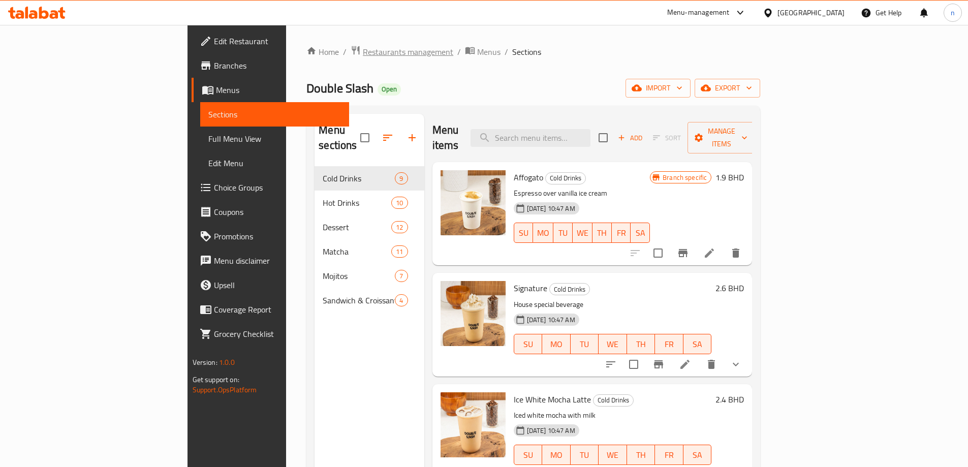
click at [363, 48] on span "Restaurants management" at bounding box center [408, 52] width 90 height 12
